Goal: Task Accomplishment & Management: Use online tool/utility

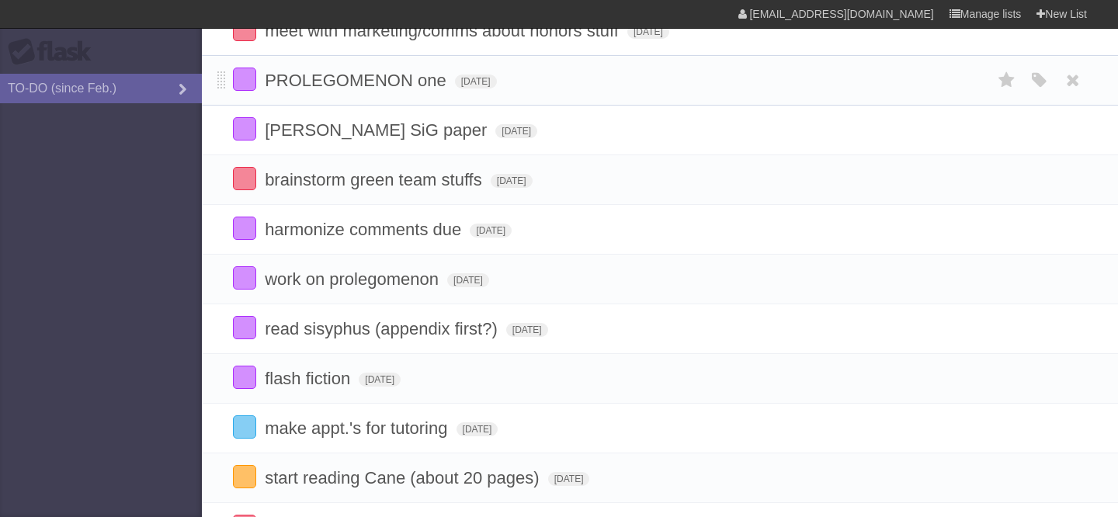
scroll to position [190, 0]
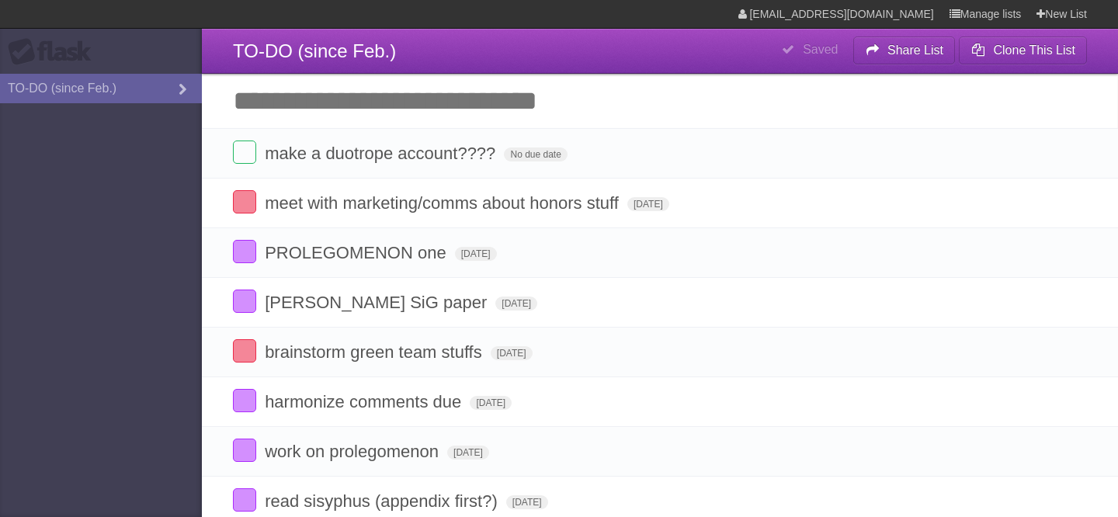
click at [528, 117] on input "Add another task" at bounding box center [660, 101] width 916 height 54
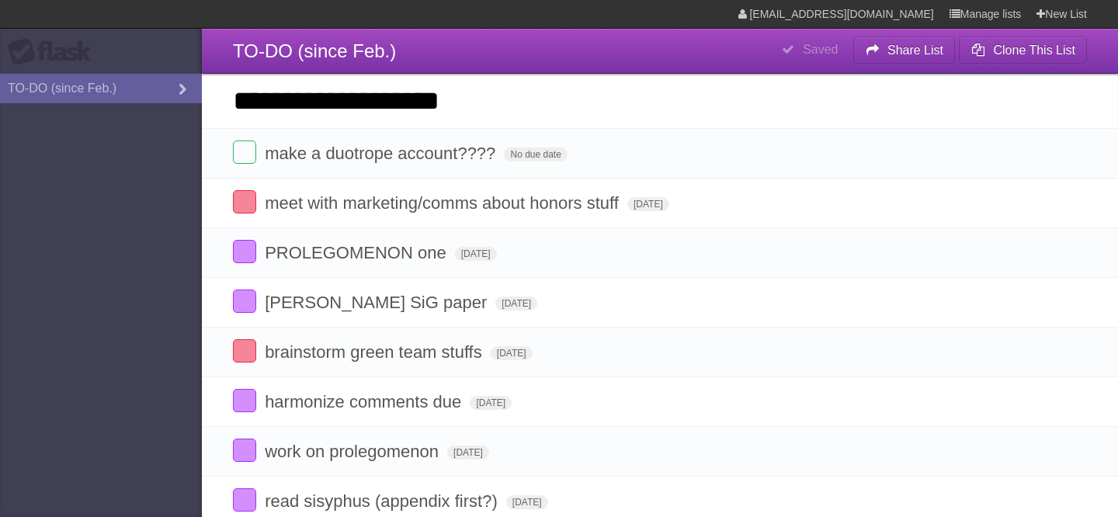
type input "**********"
click input "*********" at bounding box center [0, 0] width 0 height 0
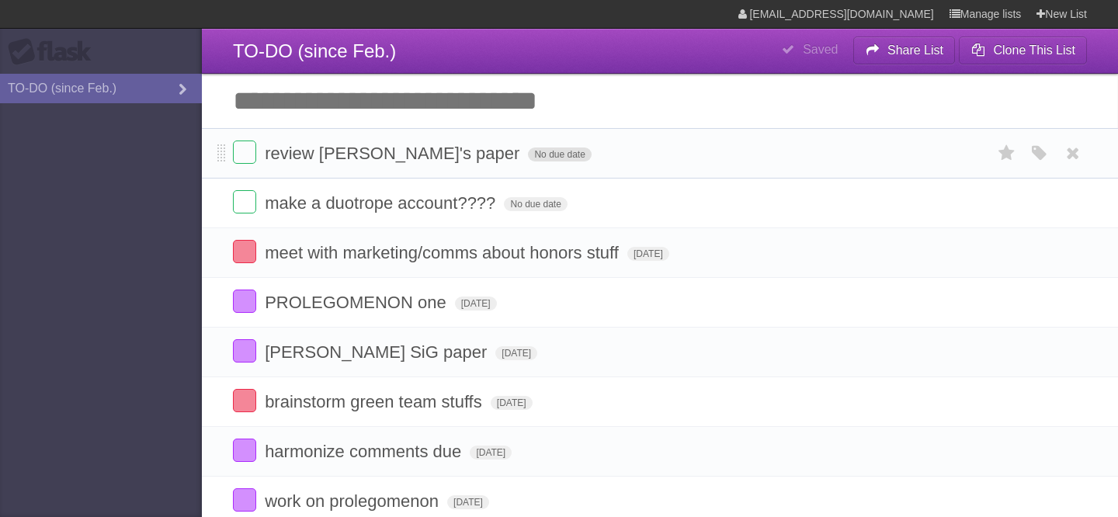
click at [528, 155] on span "No due date" at bounding box center [559, 155] width 63 height 14
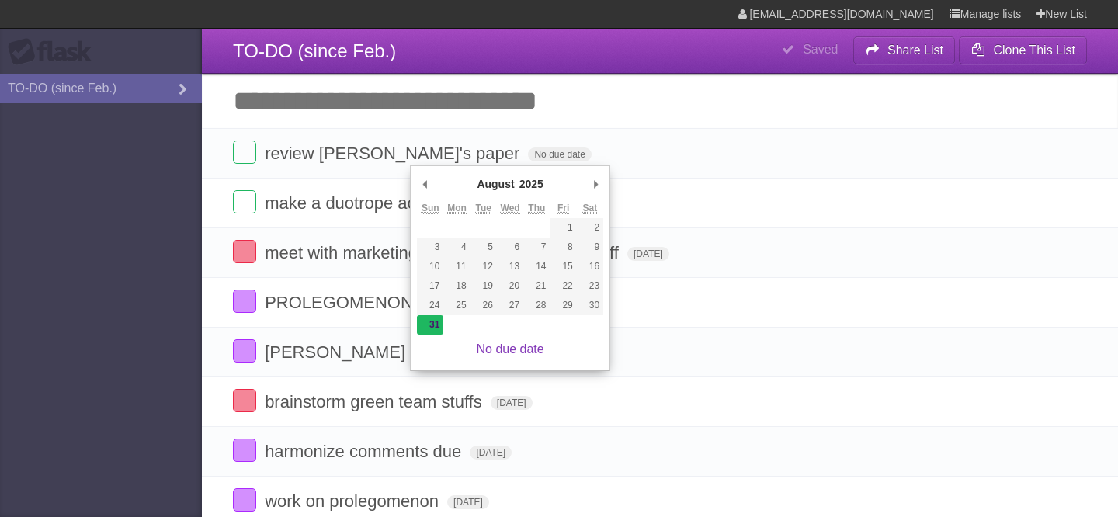
type span "[DATE]"
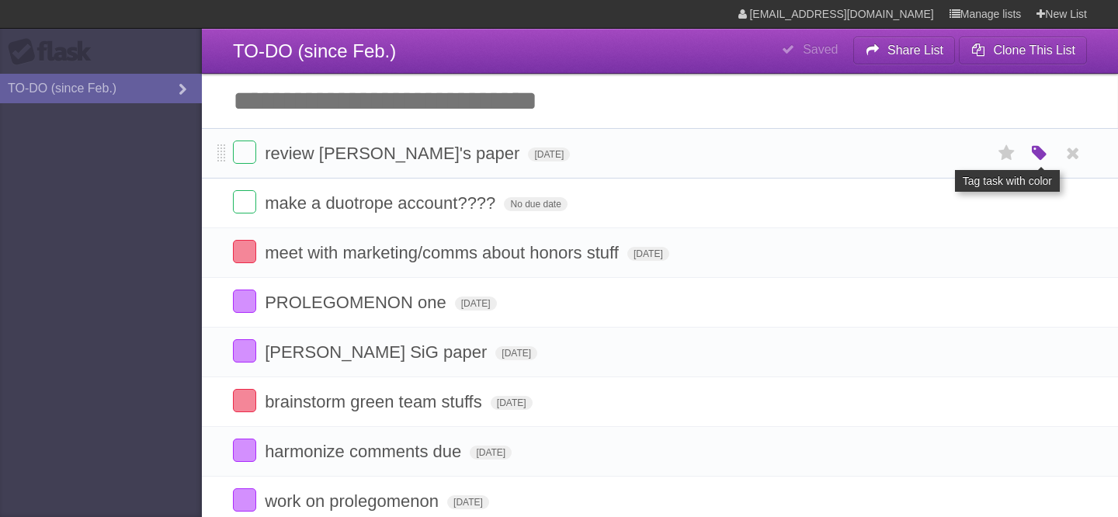
click at [1042, 161] on icon "button" at bounding box center [1040, 154] width 22 height 20
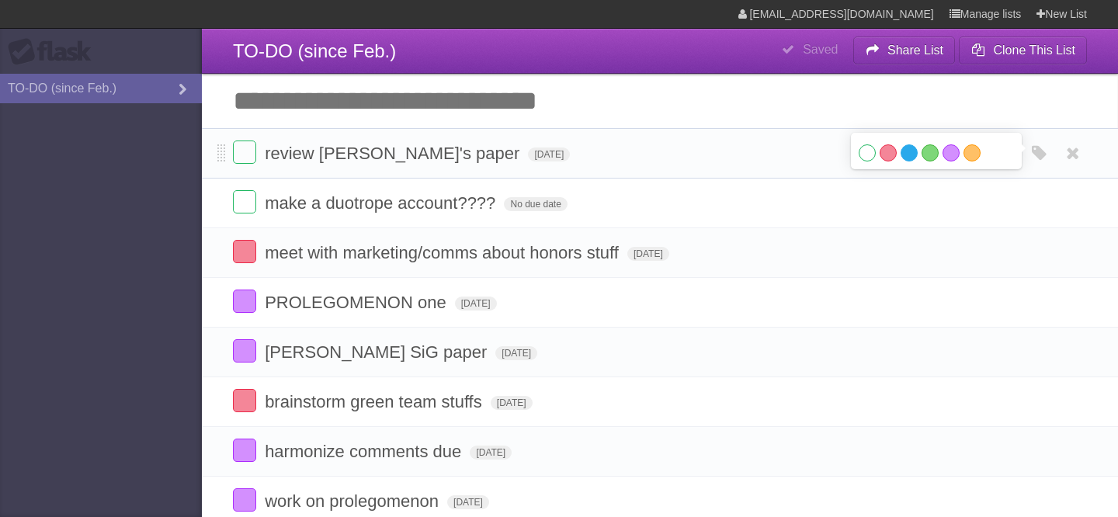
click at [911, 157] on label "Blue" at bounding box center [909, 152] width 17 height 17
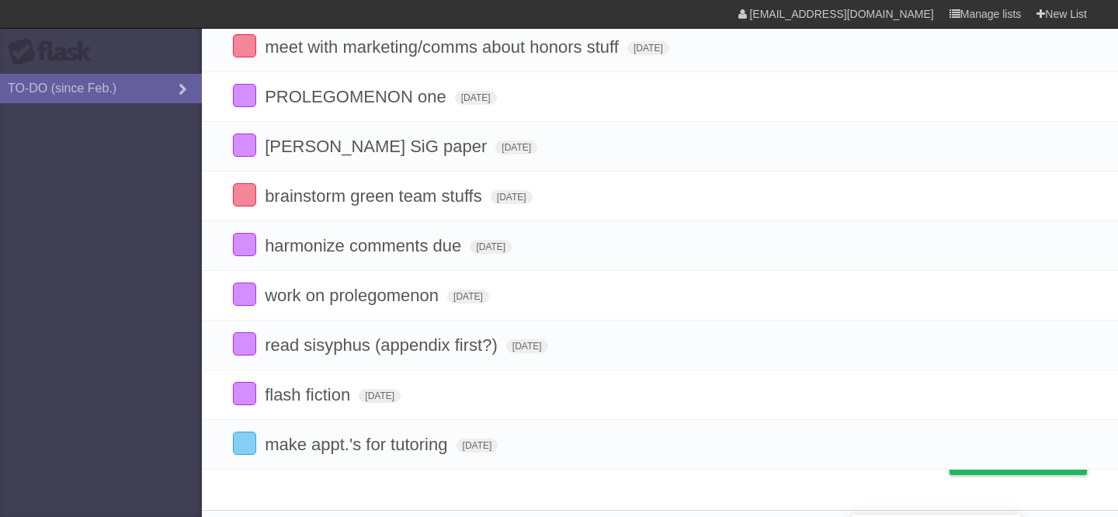
scroll to position [217, 0]
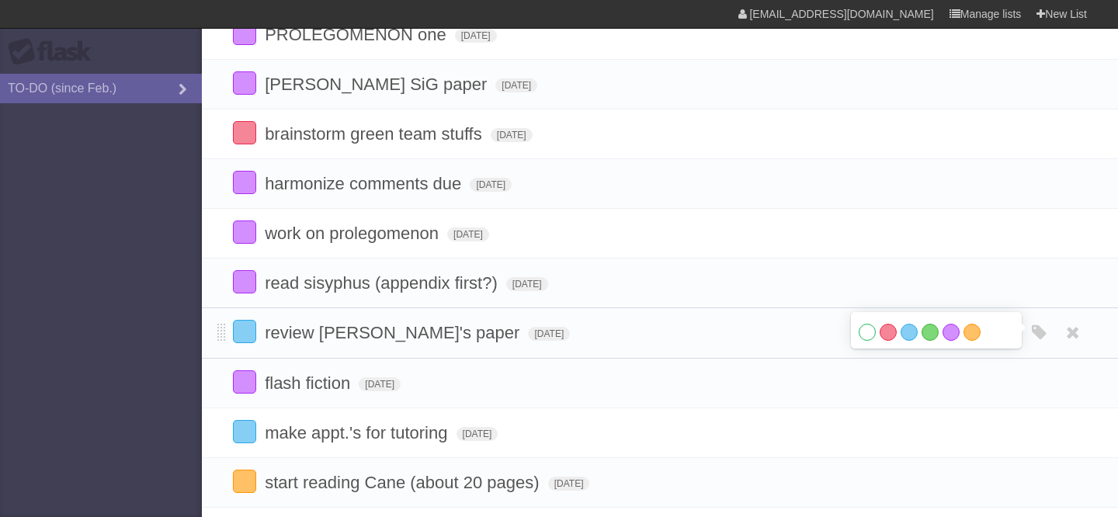
drag, startPoint x: 221, startPoint y: 155, endPoint x: 261, endPoint y: 333, distance: 183.1
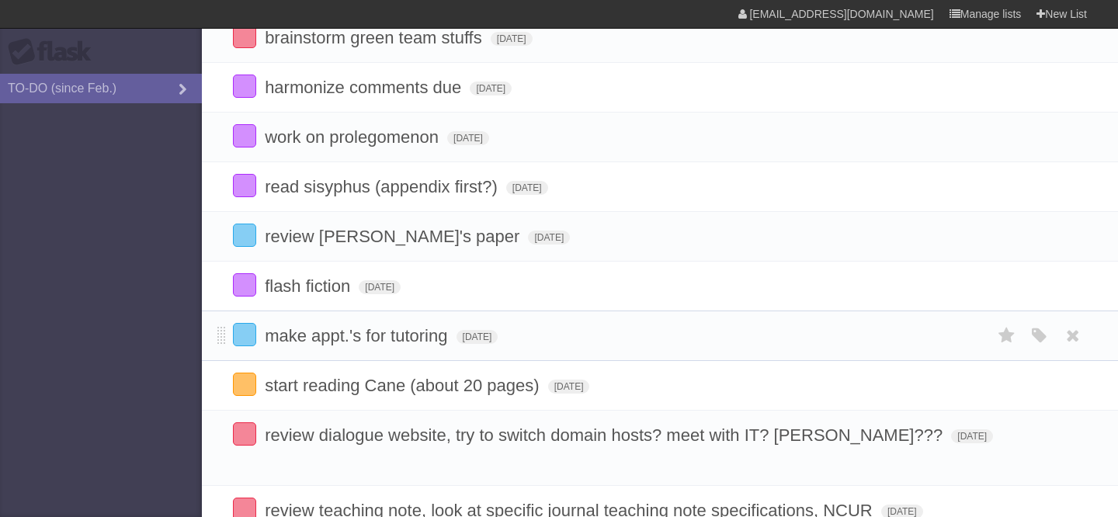
scroll to position [320, 0]
